Goal: Navigation & Orientation: Go to known website

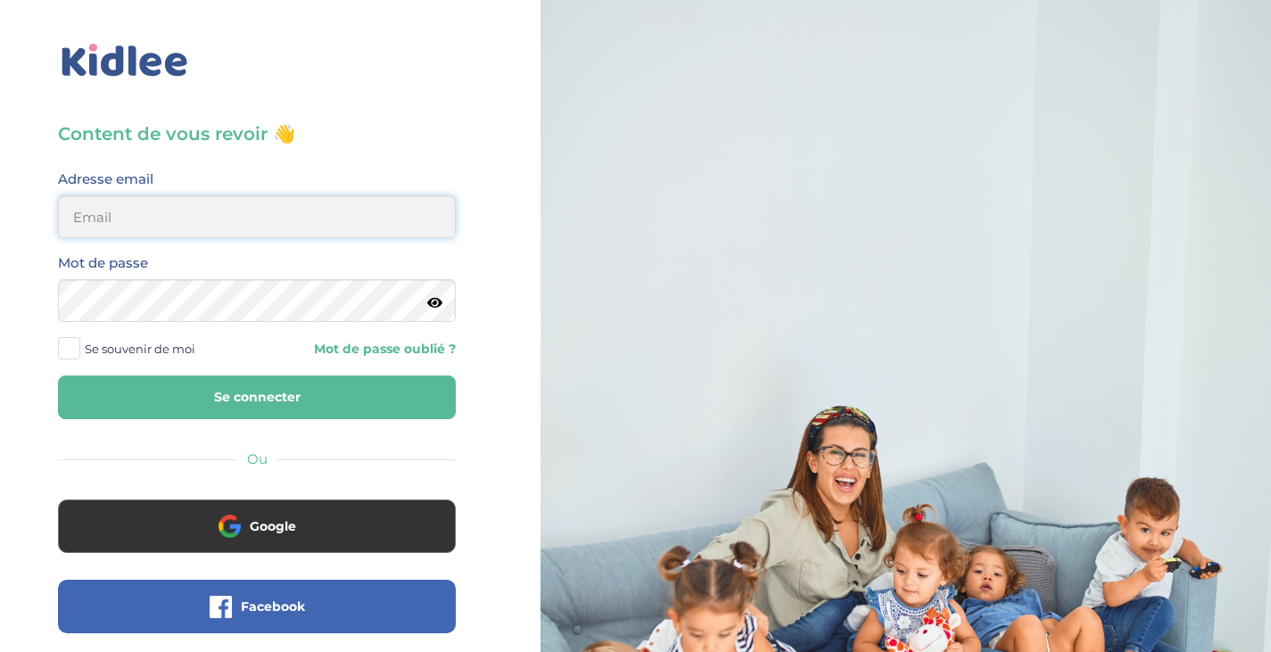
type input "[EMAIL_ADDRESS][DOMAIN_NAME]"
click at [201, 396] on button "Se connecter" at bounding box center [257, 398] width 398 height 44
